Goal: Task Accomplishment & Management: Manage account settings

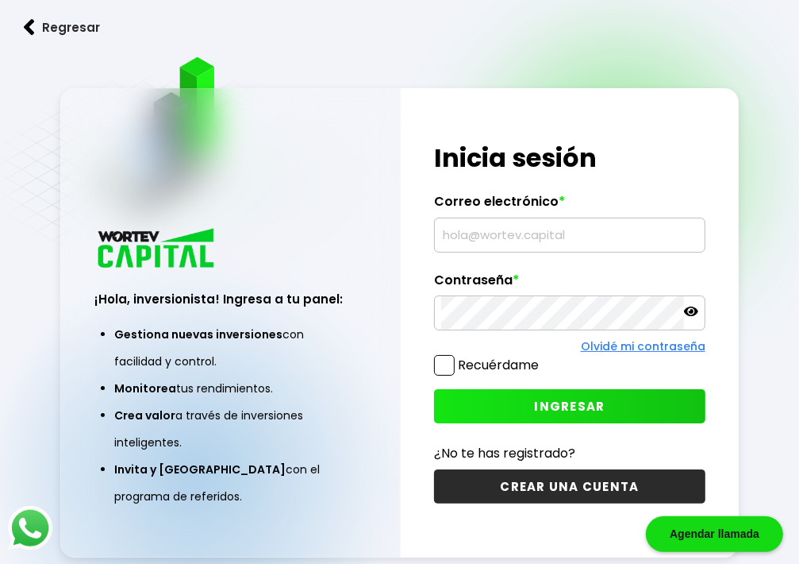
click at [537, 238] on input "text" at bounding box center [569, 234] width 257 height 33
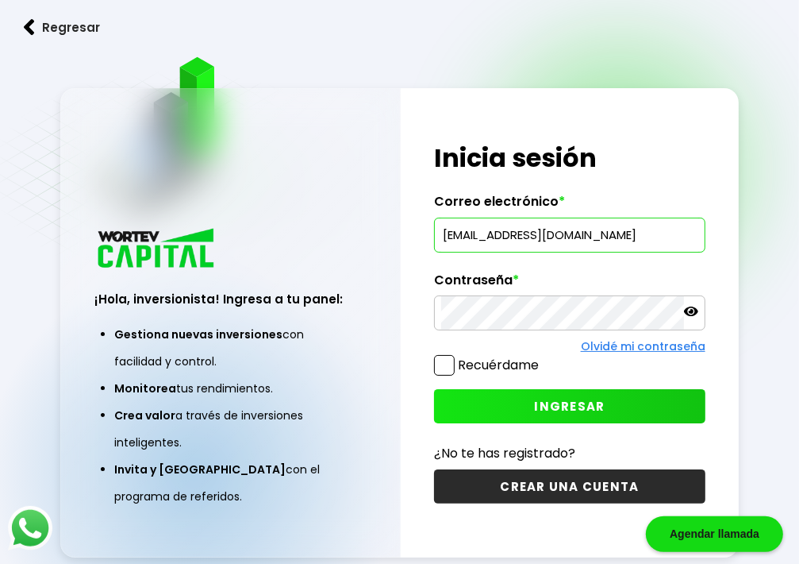
type input "[EMAIL_ADDRESS][DOMAIN_NAME]"
click at [560, 406] on span "INGRESAR" at bounding box center [569, 406] width 71 height 17
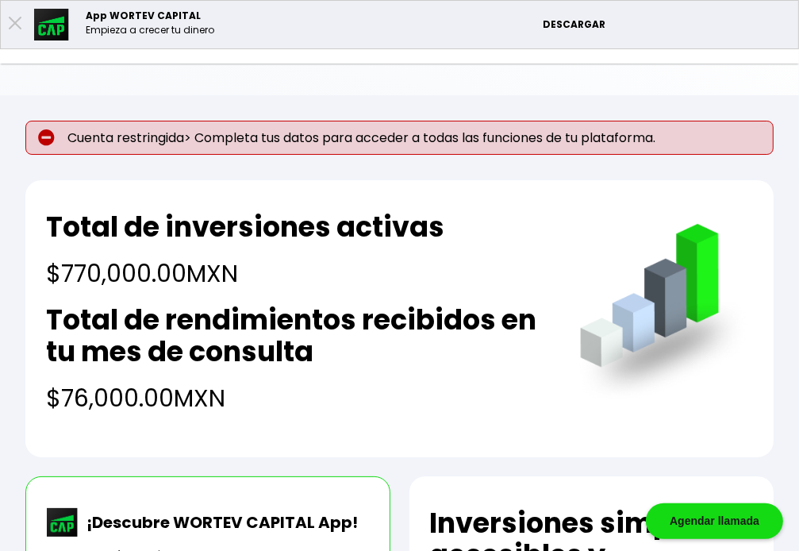
scroll to position [159, 0]
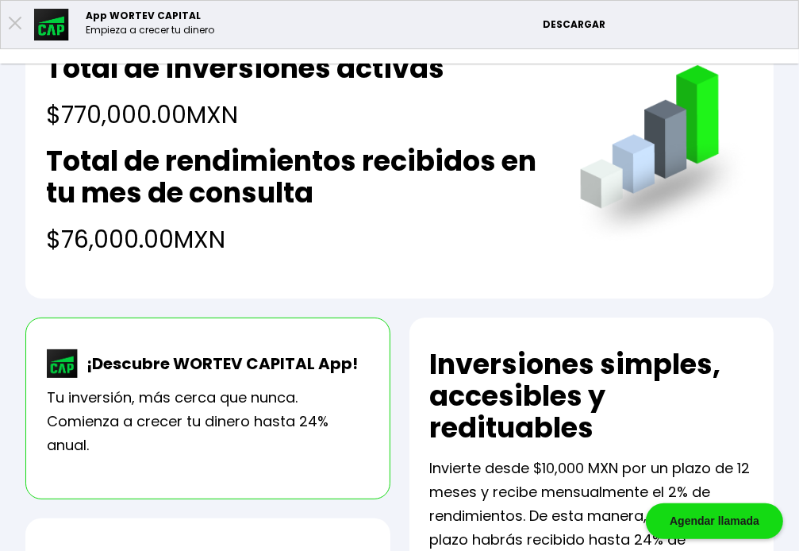
click at [0, 0] on li "Mis inversiones" at bounding box center [0, 0] width 0 height 0
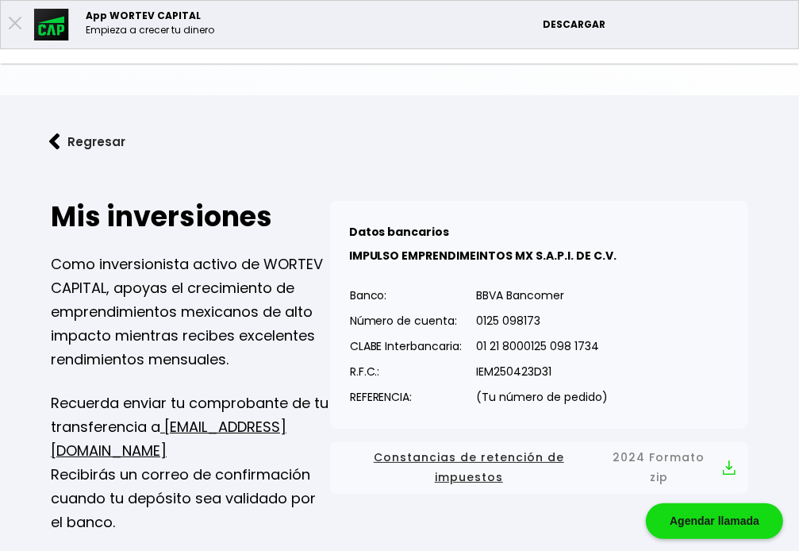
click at [0, 0] on li "Editar perfil" at bounding box center [0, 0] width 0 height 0
select select "Mujer"
select select "Bachillerato"
select select "MI"
select select "Banamex"
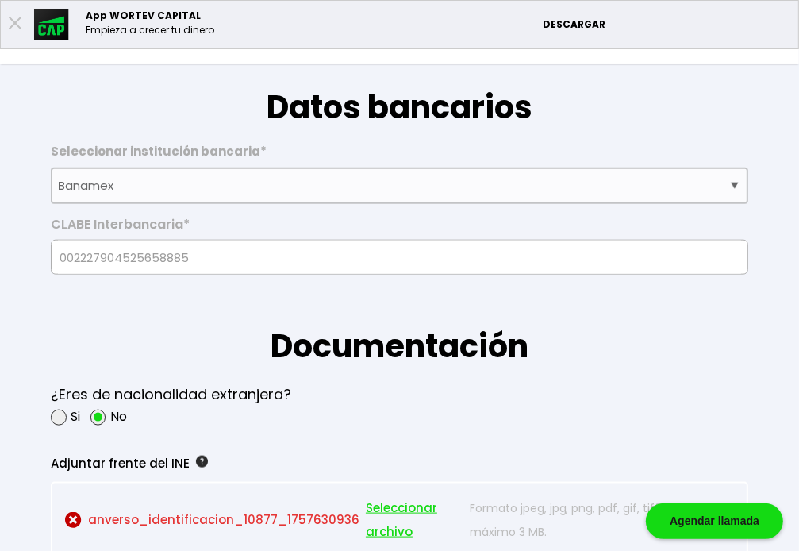
scroll to position [1270, 0]
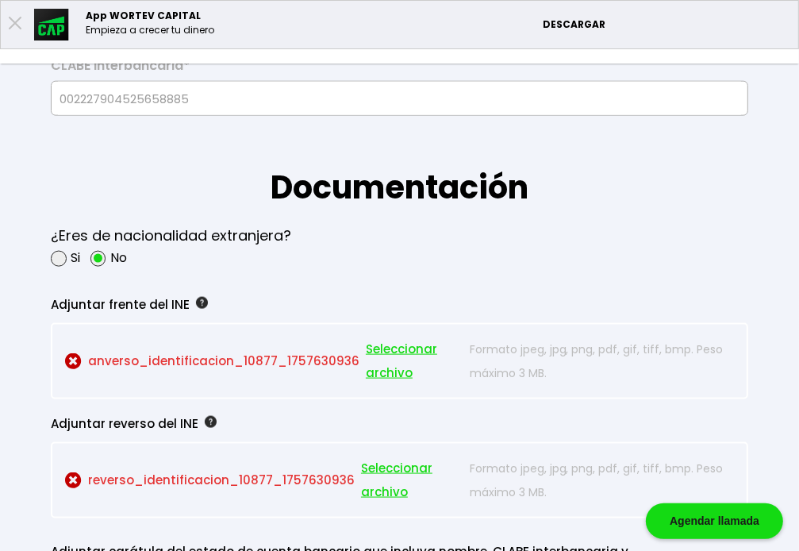
click at [735, 45] on select "Selecciona tu banco ABC Capital Actinver Afirme Albo ASP Banamex Banbajio Banco…" at bounding box center [400, 27] width 698 height 37
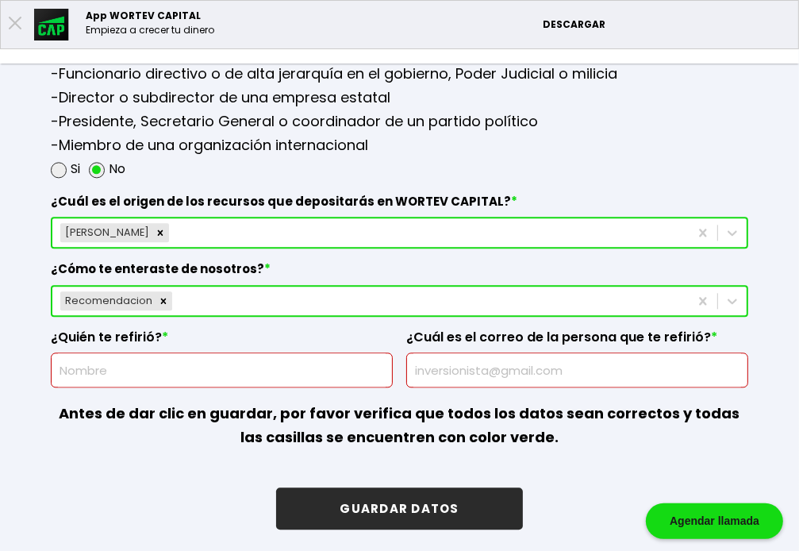
scroll to position [2207, 0]
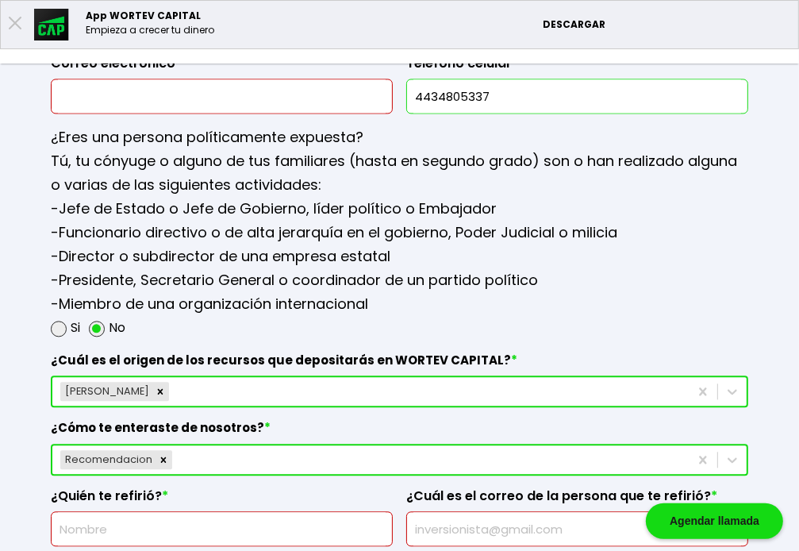
click at [302, 113] on input "text" at bounding box center [222, 95] width 328 height 33
paste input "[EMAIL_ADDRESS][DOMAIN_NAME]"
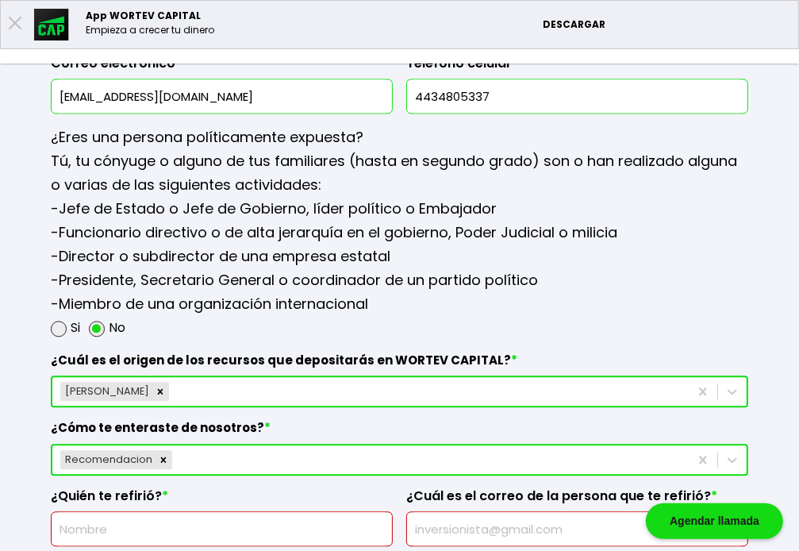
type input "[EMAIL_ADDRESS][DOMAIN_NAME]"
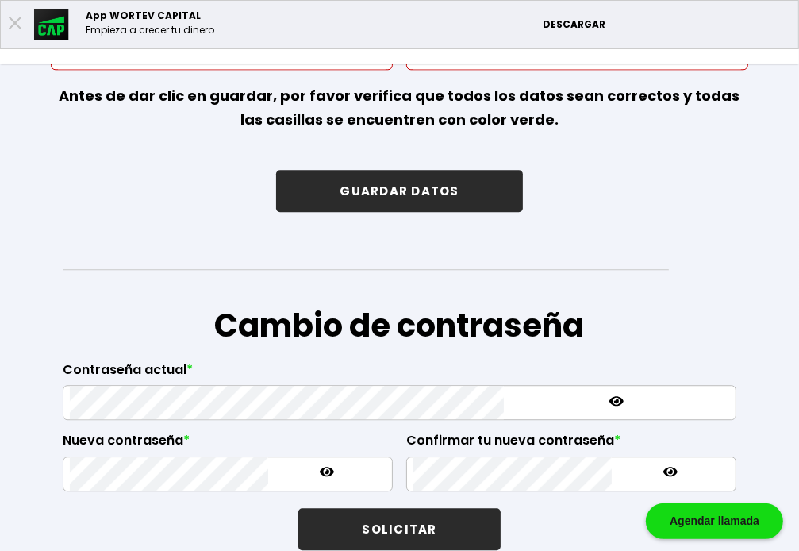
scroll to position [2763, 0]
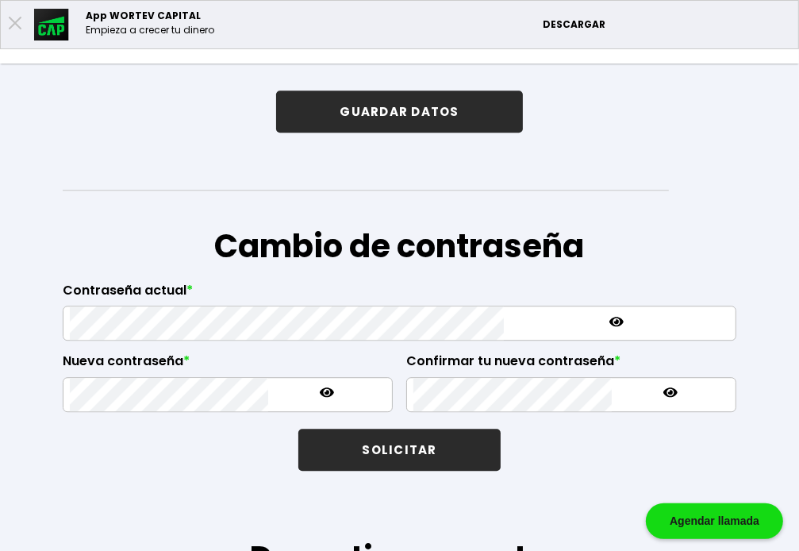
type input "r"
type input "ROAMAN [PERSON_NAME]"
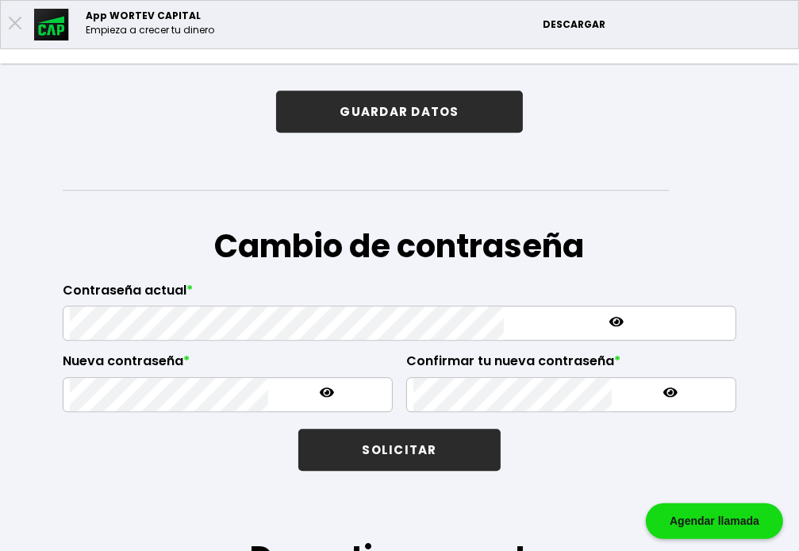
drag, startPoint x: 626, startPoint y: 298, endPoint x: 741, endPoint y: 297, distance: 115.1
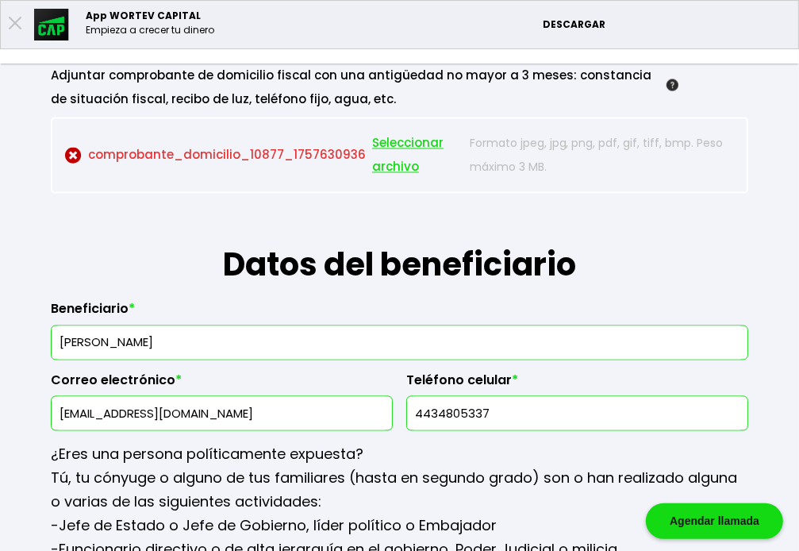
scroll to position [2048, 0]
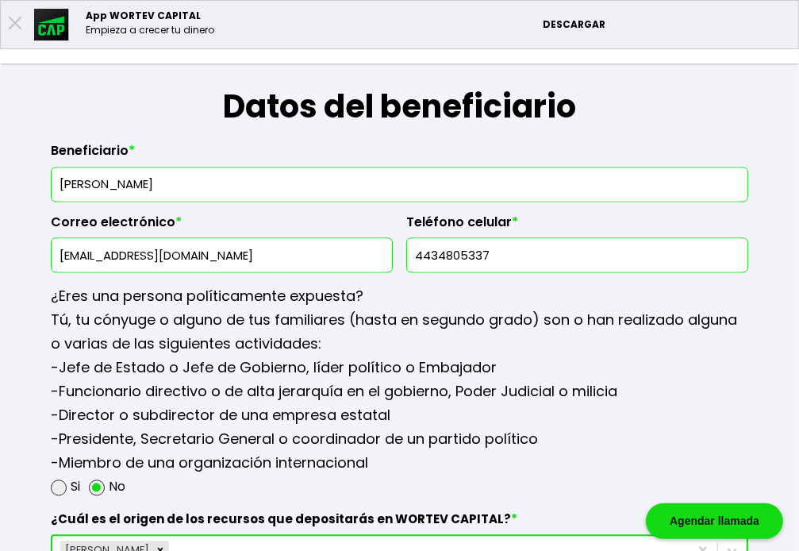
type input "[EMAIL_ADDRESS][DOMAIN_NAME]"
click at [0, 0] on div at bounding box center [0, 0] width 0 height 0
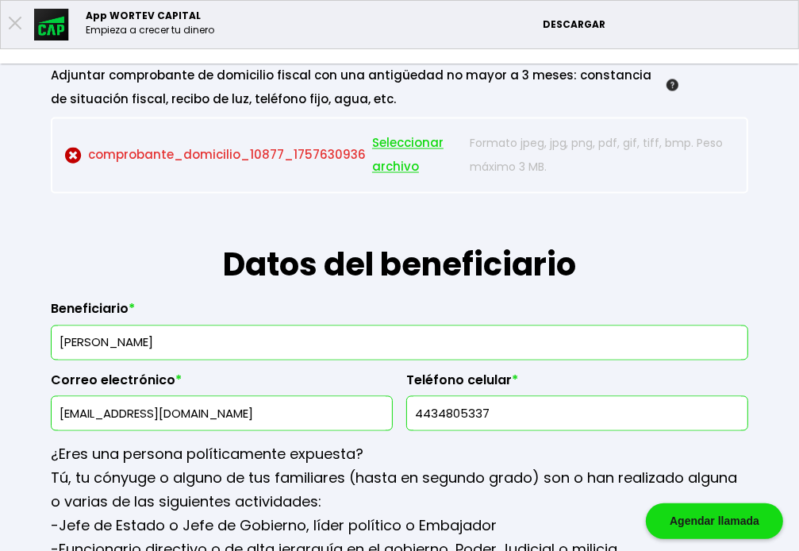
scroll to position [1969, 0]
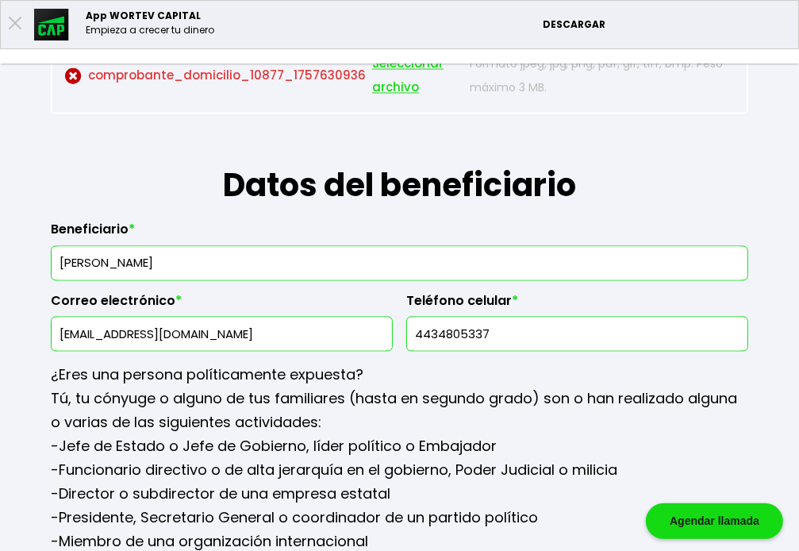
click at [379, 100] on p "comprobante_domicilio_10877_1757630936 Seleccionar archivo" at bounding box center [263, 76] width 397 height 48
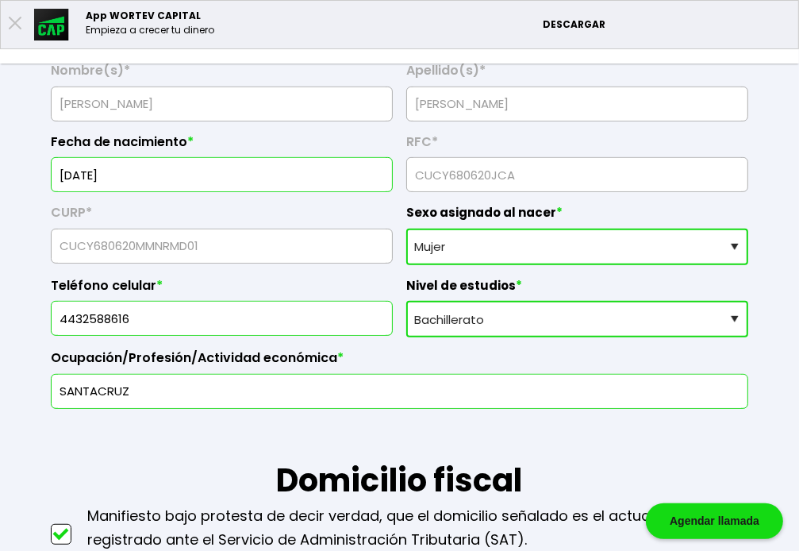
scroll to position [699, 0]
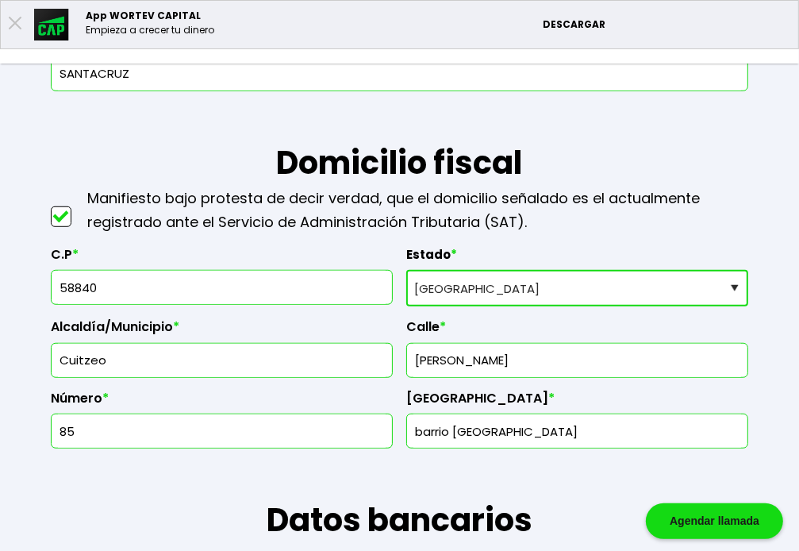
click at [470, 91] on input "SANTACRUZ" at bounding box center [400, 73] width 684 height 33
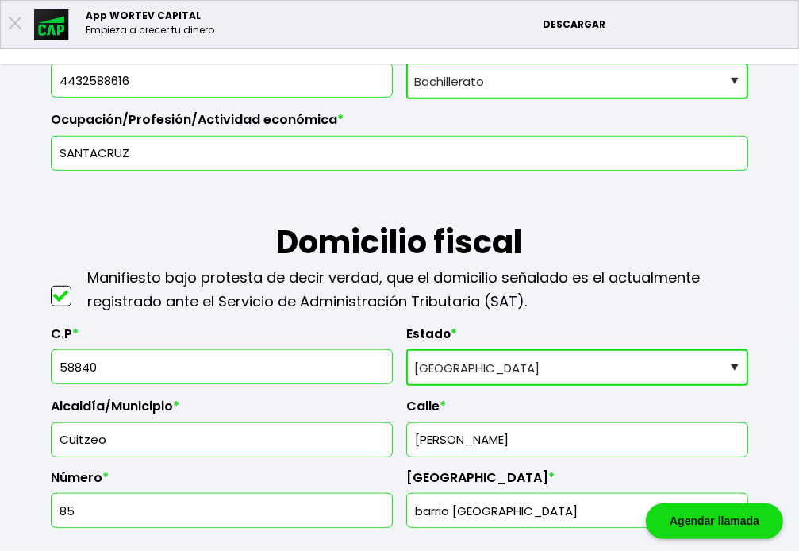
scroll to position [460, 0]
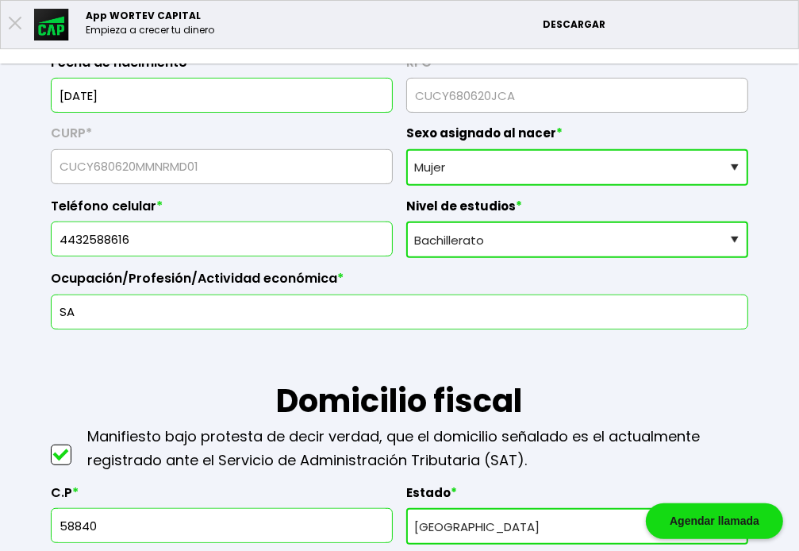
type input "S"
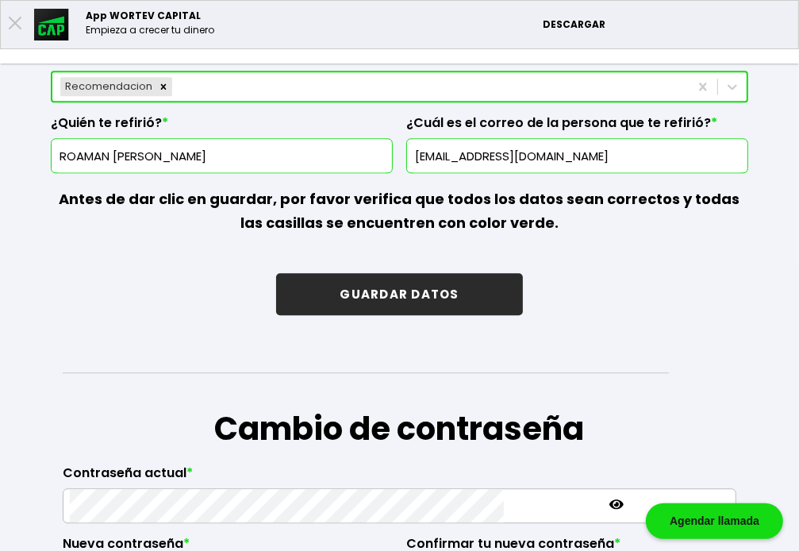
scroll to position [2794, 0]
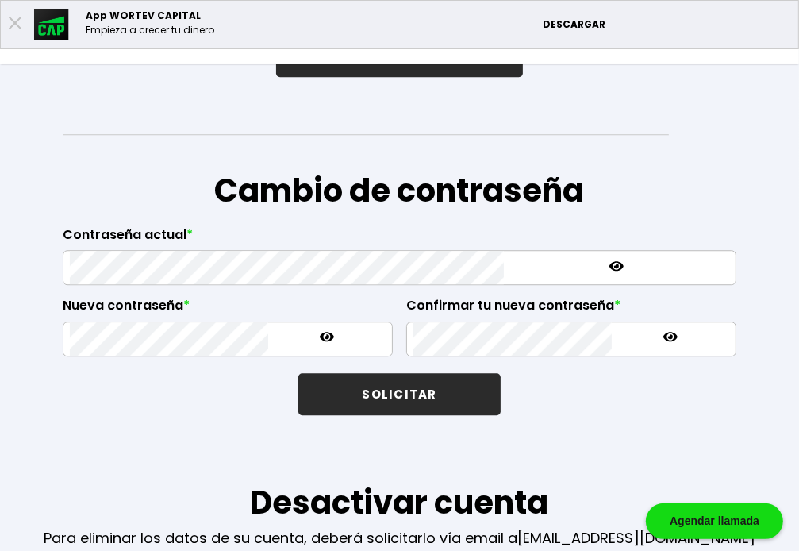
type input "ASALARIADA"
click at [505, 77] on button "GUARDAR DATOS" at bounding box center [399, 56] width 246 height 42
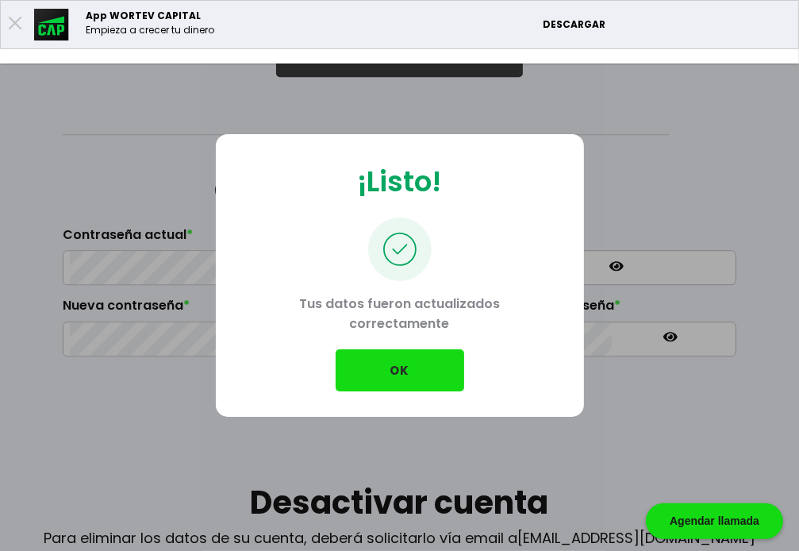
click at [405, 379] on button "OK" at bounding box center [400, 370] width 129 height 42
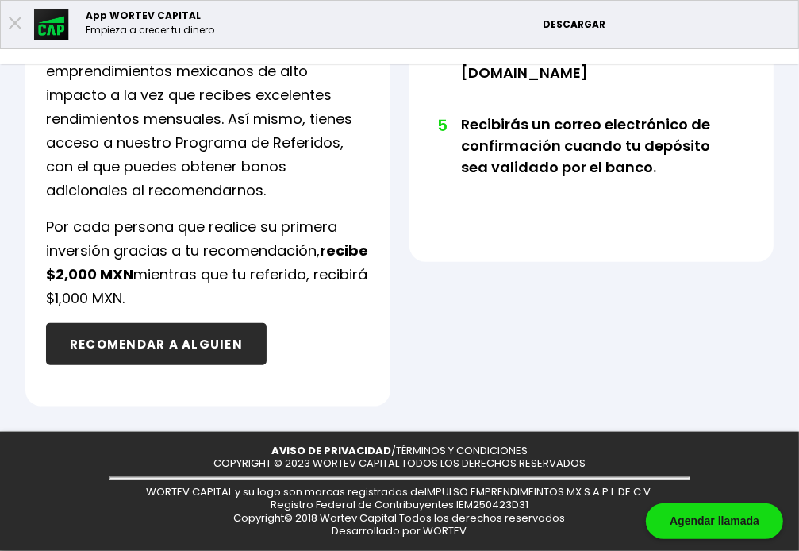
scroll to position [1645, 0]
